Goal: Information Seeking & Learning: Learn about a topic

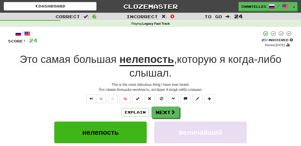
scroll to position [19, 0]
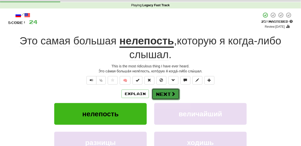
click at [156, 91] on button "Next" at bounding box center [166, 95] width 28 height 12
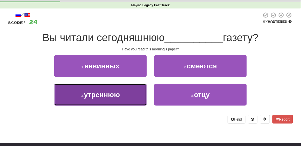
click at [129, 103] on button "3 . утреннюю" at bounding box center [100, 95] width 93 height 22
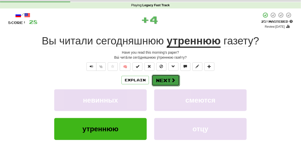
click at [164, 81] on button "Next" at bounding box center [166, 81] width 28 height 12
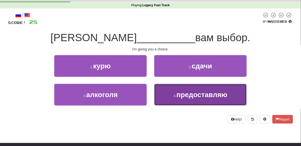
click at [162, 93] on button "4 . предоставляю" at bounding box center [200, 95] width 93 height 22
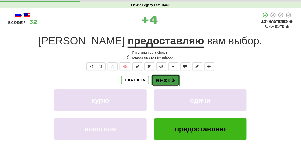
click at [163, 80] on button "Next" at bounding box center [166, 81] width 28 height 12
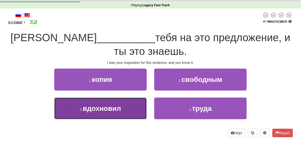
click at [135, 98] on button "3 . вдохновил" at bounding box center [100, 109] width 93 height 22
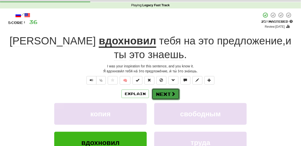
click at [158, 89] on button "Next" at bounding box center [166, 95] width 28 height 12
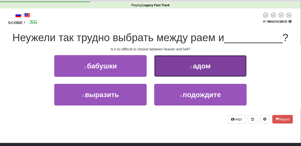
click at [167, 74] on button "2 . адом" at bounding box center [200, 66] width 93 height 22
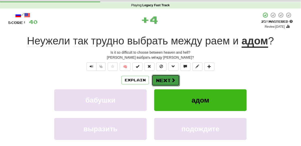
click at [167, 83] on button "Next" at bounding box center [166, 81] width 28 height 12
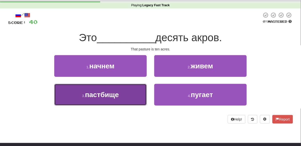
click at [136, 99] on button "3 . пастбище" at bounding box center [100, 95] width 93 height 22
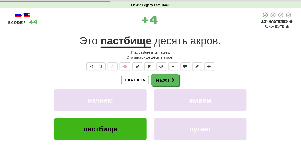
click at [129, 44] on u "пастбище" at bounding box center [126, 41] width 51 height 13
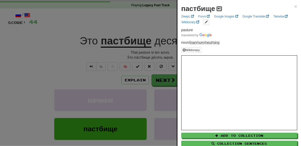
click at [218, 10] on span at bounding box center [219, 8] width 3 height 3
click at [156, 17] on div at bounding box center [150, 73] width 301 height 146
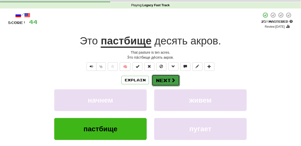
click at [158, 78] on button "Next" at bounding box center [166, 81] width 28 height 12
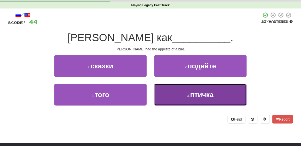
click at [163, 92] on button "4 . птичка" at bounding box center [200, 95] width 93 height 22
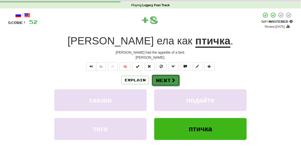
click at [166, 80] on button "Next" at bounding box center [166, 81] width 28 height 12
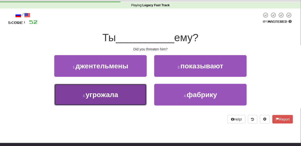
click at [137, 91] on button "3 . угрожала" at bounding box center [100, 95] width 93 height 22
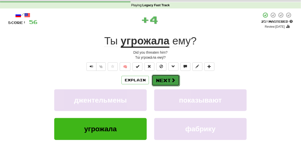
click at [158, 80] on button "Next" at bounding box center [166, 81] width 28 height 12
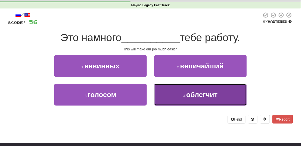
click at [162, 92] on button "4 . облегчит" at bounding box center [200, 95] width 93 height 22
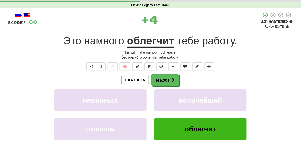
click at [160, 41] on u "облегчит" at bounding box center [150, 41] width 47 height 13
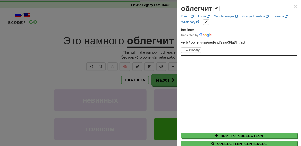
click at [106, 40] on div at bounding box center [150, 73] width 301 height 146
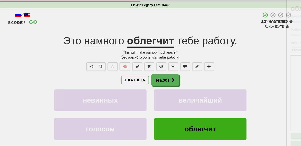
click at [106, 40] on span "намного" at bounding box center [104, 41] width 40 height 12
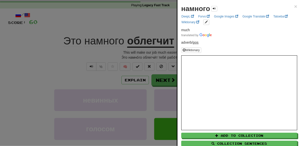
click at [117, 25] on div at bounding box center [150, 73] width 301 height 146
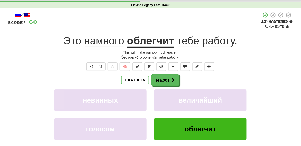
click at [140, 43] on u "облегчит" at bounding box center [150, 41] width 47 height 13
